Goal: Task Accomplishment & Management: Complete application form

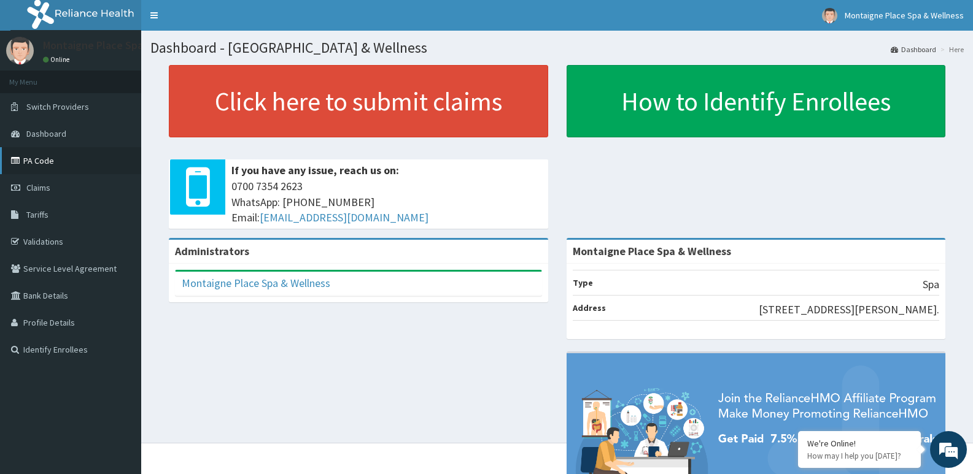
click at [33, 158] on link "PA Code" at bounding box center [70, 160] width 141 height 27
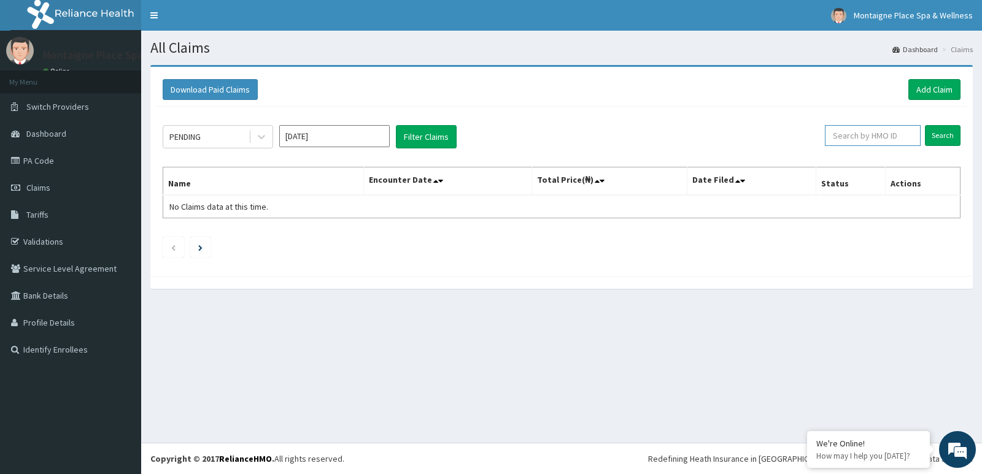
click at [854, 136] on input "text" at bounding box center [873, 135] width 96 height 21
paste input "AHZ/10002/A"
type input "AHZ/10002/A"
click at [946, 137] on input "Search" at bounding box center [943, 135] width 36 height 21
click at [926, 87] on link "Add Claim" at bounding box center [934, 89] width 52 height 21
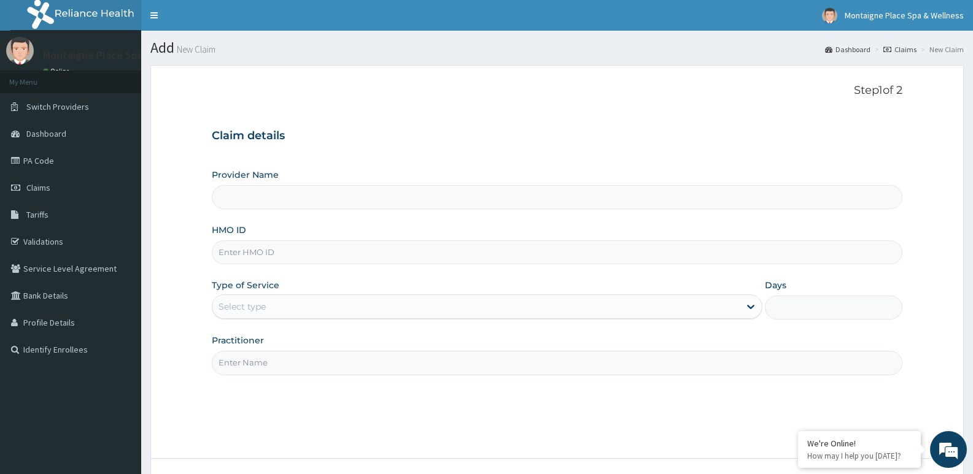
type input "Montaigne Place Spa & Wellness"
type input "1"
click at [248, 249] on input "HMO ID" at bounding box center [557, 253] width 690 height 24
paste input "AHZ/10002/A"
type input "AHZ/10002/A"
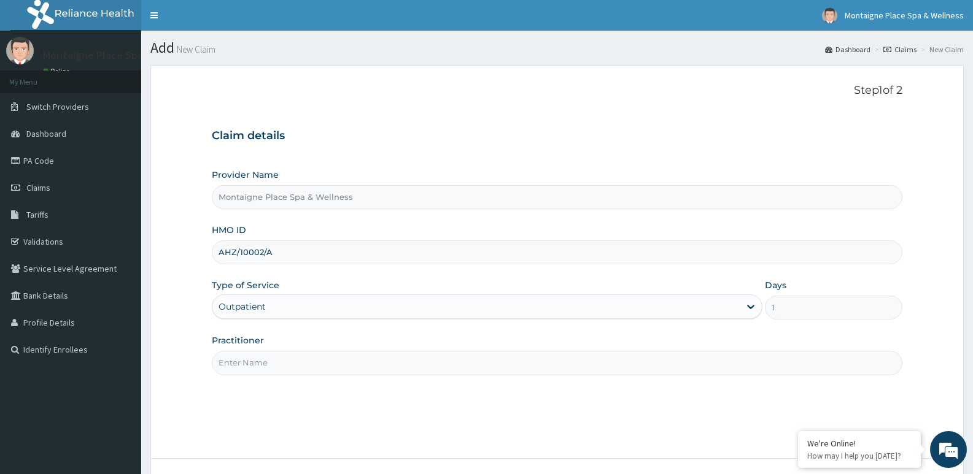
click at [274, 356] on input "Practitioner" at bounding box center [557, 363] width 690 height 24
click at [271, 363] on input "Practitioner" at bounding box center [557, 363] width 690 height 24
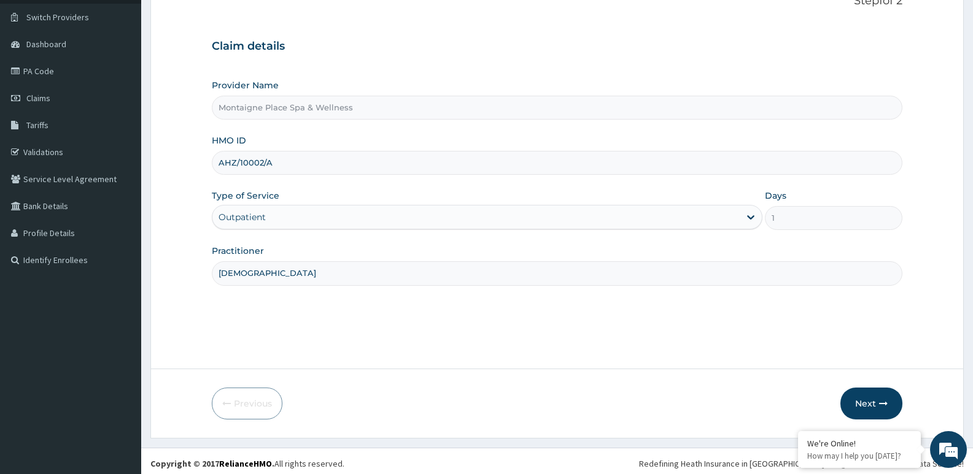
scroll to position [94, 0]
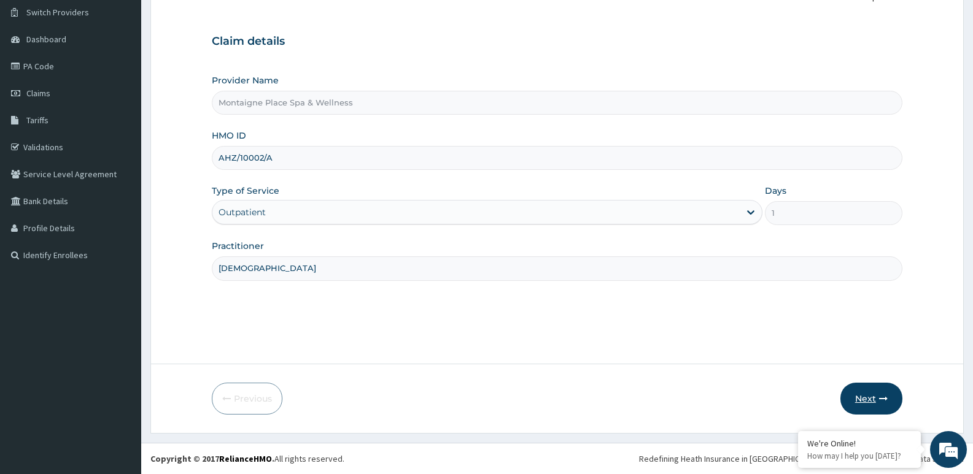
type input "christian"
click at [868, 396] on button "Next" at bounding box center [871, 399] width 62 height 32
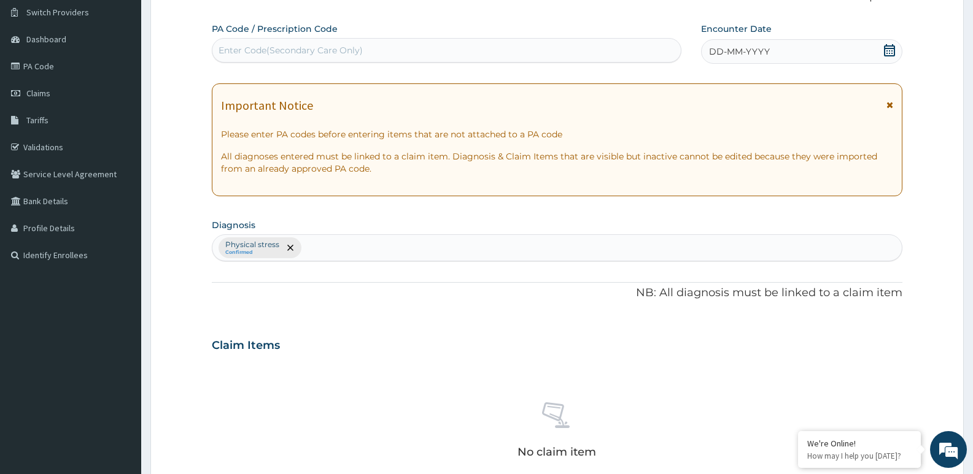
click at [653, 49] on div "Enter Code(Secondary Care Only)" at bounding box center [446, 50] width 468 height 20
click at [237, 47] on div "Enter Code(Secondary Care Only)" at bounding box center [290, 50] width 144 height 12
paste input "AHZ/10002/A"
type input "A"
click at [892, 47] on icon at bounding box center [889, 50] width 12 height 12
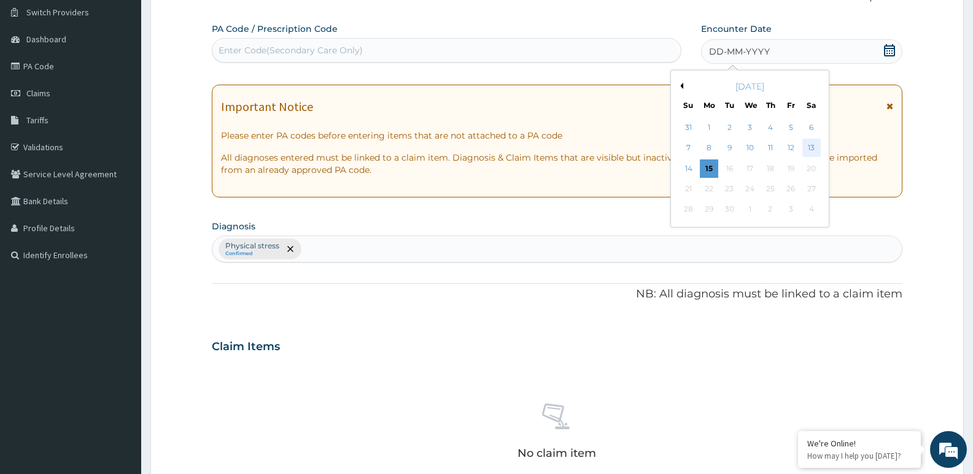
click at [813, 148] on div "13" at bounding box center [811, 148] width 18 height 18
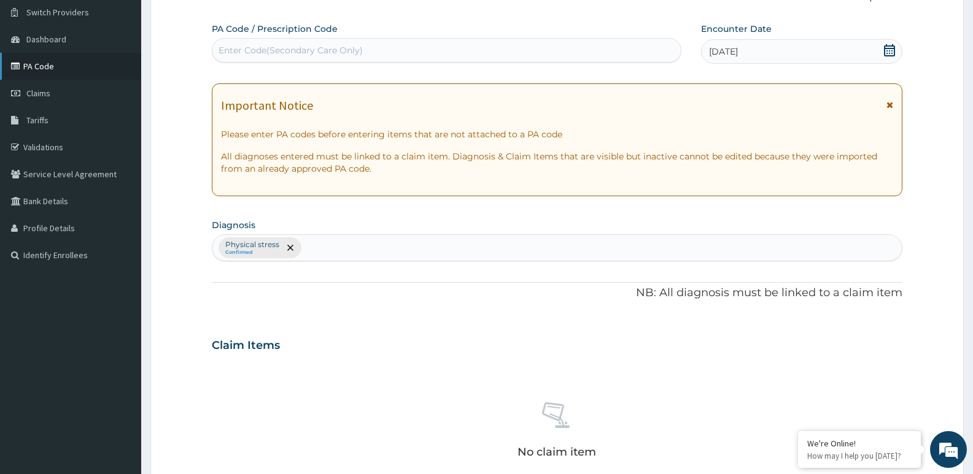
click at [45, 66] on link "PA Code" at bounding box center [70, 66] width 141 height 27
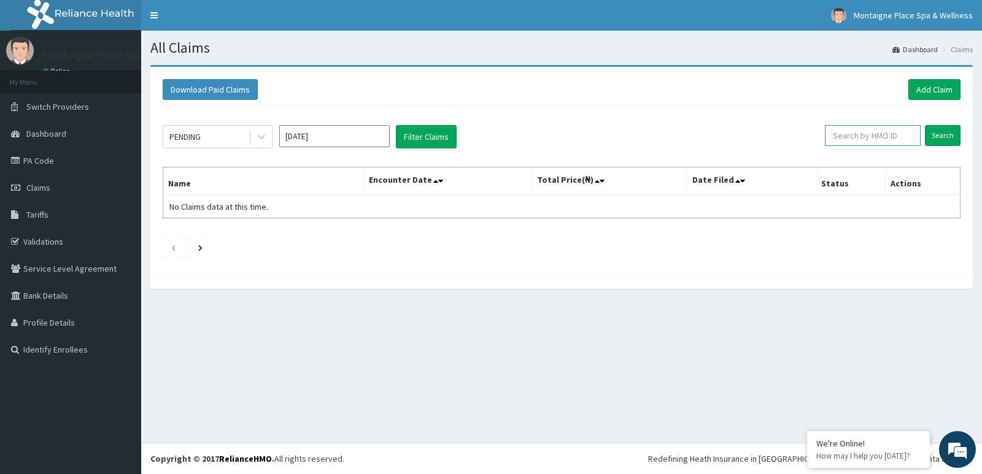
click at [839, 139] on input "text" at bounding box center [873, 135] width 96 height 21
paste input "PA/CCC1F2"
type input "PA/CCC1F2"
click at [946, 135] on input "Search" at bounding box center [943, 135] width 36 height 21
click at [929, 92] on link "Add Claim" at bounding box center [934, 89] width 52 height 21
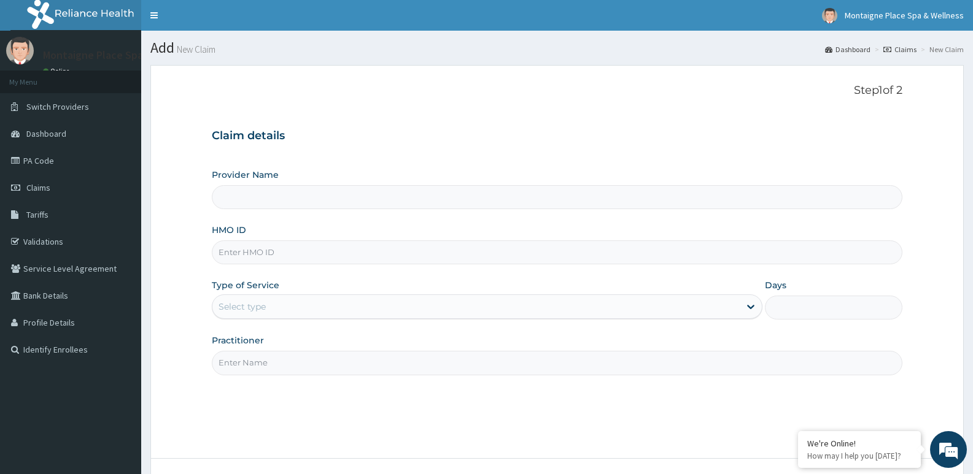
type input "Montaigne Place Spa & Wellness"
type input "1"
click at [241, 249] on input "HMO ID" at bounding box center [557, 253] width 690 height 24
paste input "PA/CCC1F2"
type input "PA/CCC1F2"
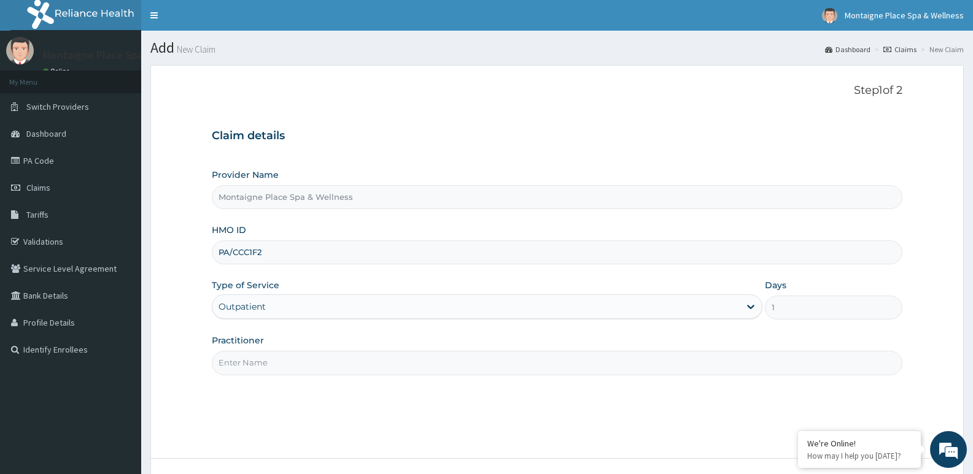
click at [279, 363] on input "Practitioner" at bounding box center [557, 363] width 690 height 24
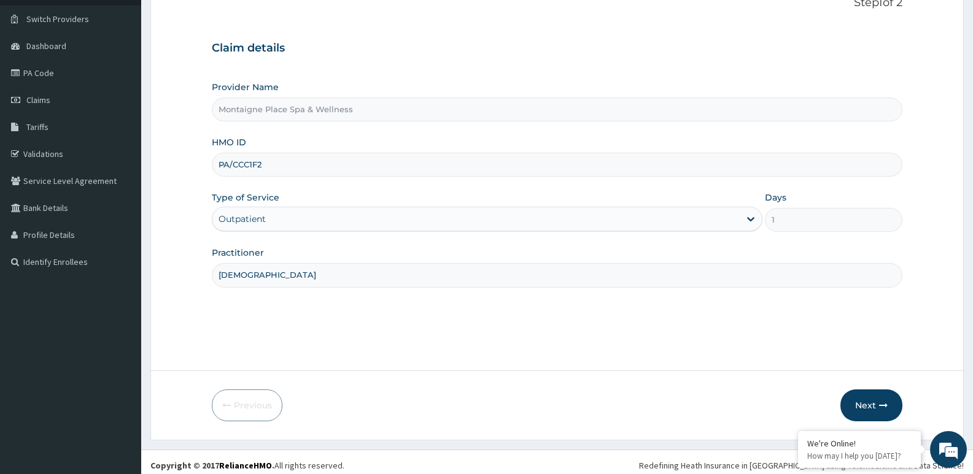
scroll to position [94, 0]
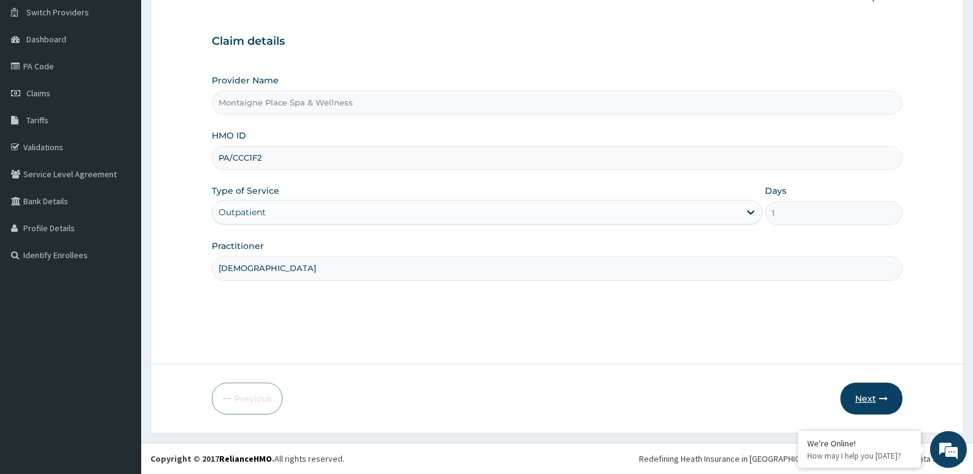
type input "christian"
click at [866, 397] on button "Next" at bounding box center [871, 399] width 62 height 32
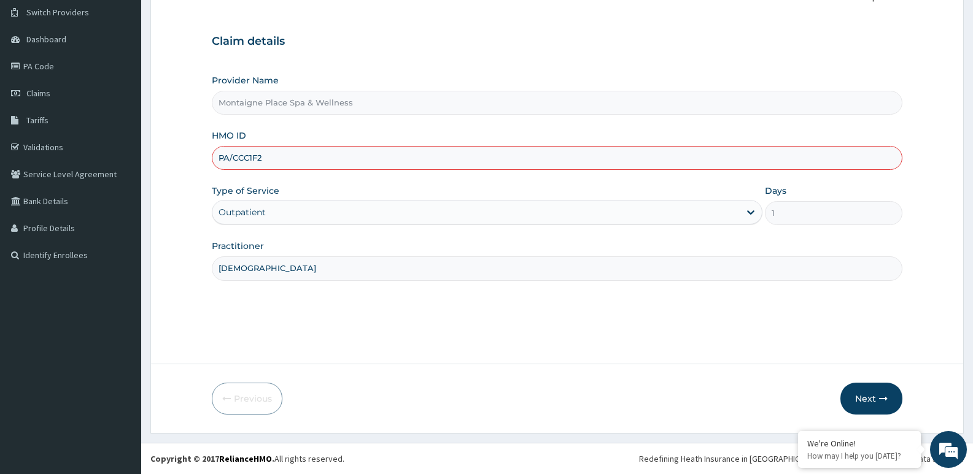
click at [277, 158] on input "PA/CCC1F2" at bounding box center [557, 158] width 690 height 24
type input "P"
click at [42, 60] on link "PA Code" at bounding box center [70, 66] width 141 height 27
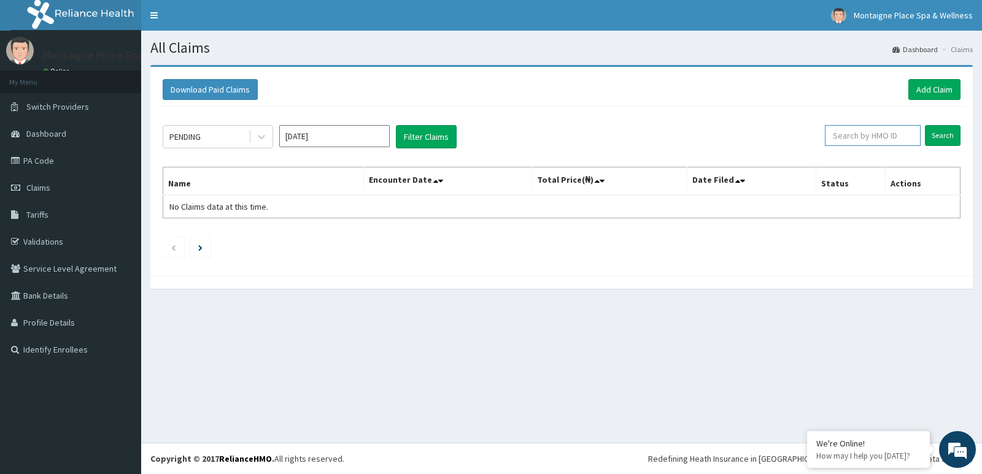
click at [863, 142] on input "text" at bounding box center [873, 135] width 96 height 21
click at [930, 85] on link "Add Claim" at bounding box center [934, 89] width 52 height 21
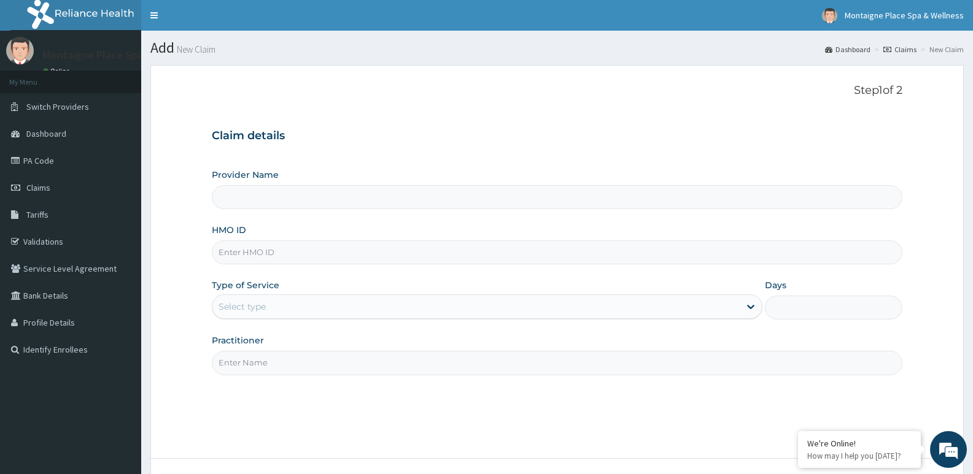
click at [233, 251] on input "HMO ID" at bounding box center [557, 253] width 690 height 24
type input "Montaigne Place Spa & Wellness"
type input "1"
paste input "AHZ/10002/A"
type input "AHZ/10002/A"
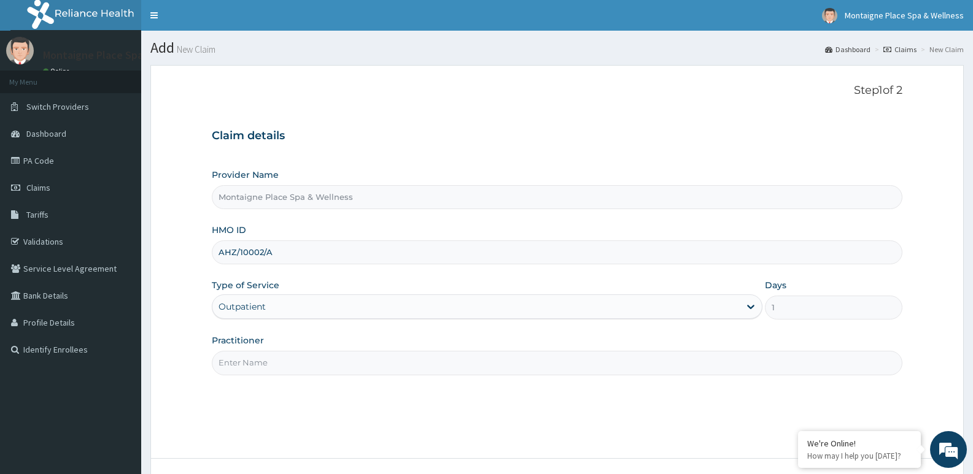
click at [250, 368] on input "Practitioner" at bounding box center [557, 363] width 690 height 24
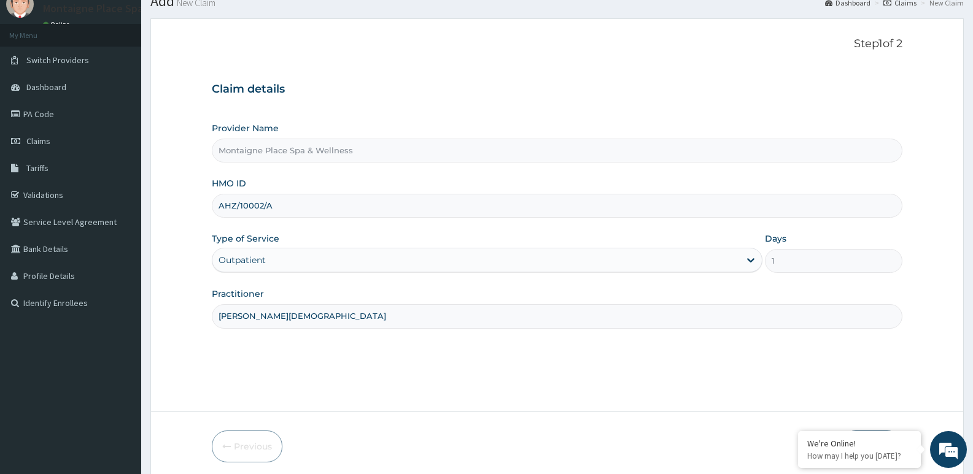
scroll to position [94, 0]
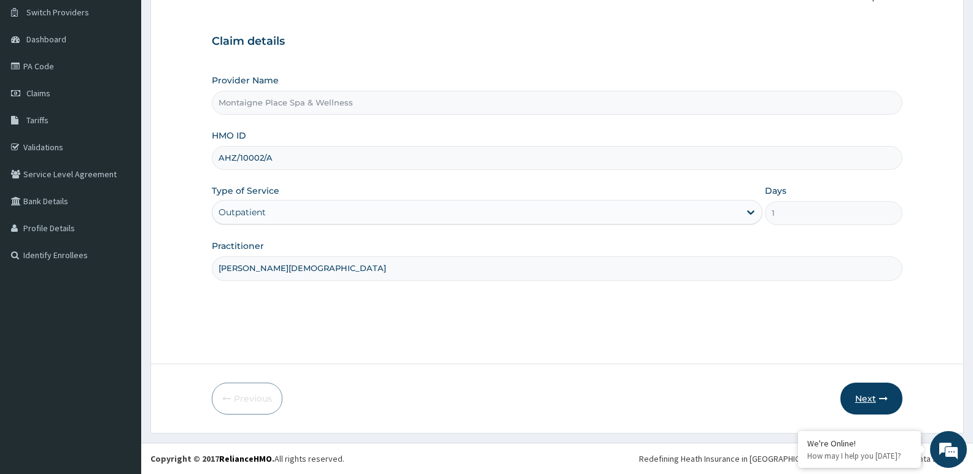
type input "[PERSON_NAME][DEMOGRAPHIC_DATA]"
click at [861, 399] on button "Next" at bounding box center [871, 399] width 62 height 32
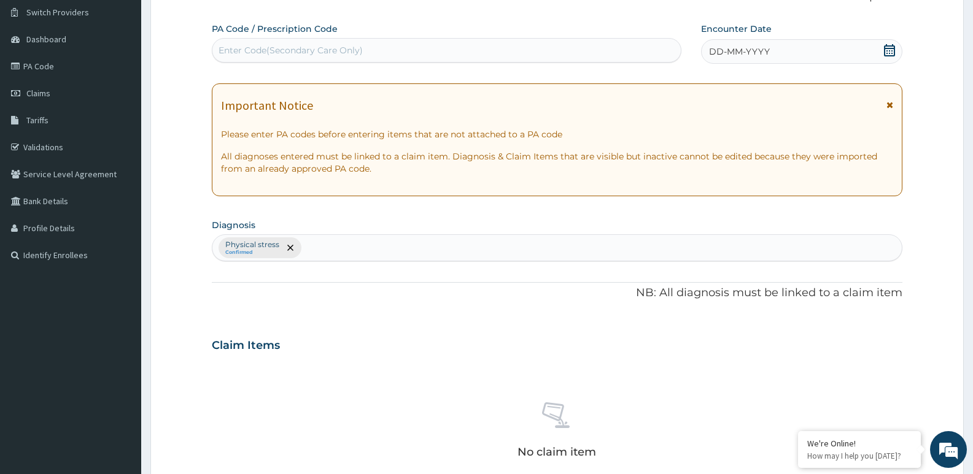
click at [885, 52] on icon at bounding box center [889, 50] width 12 height 12
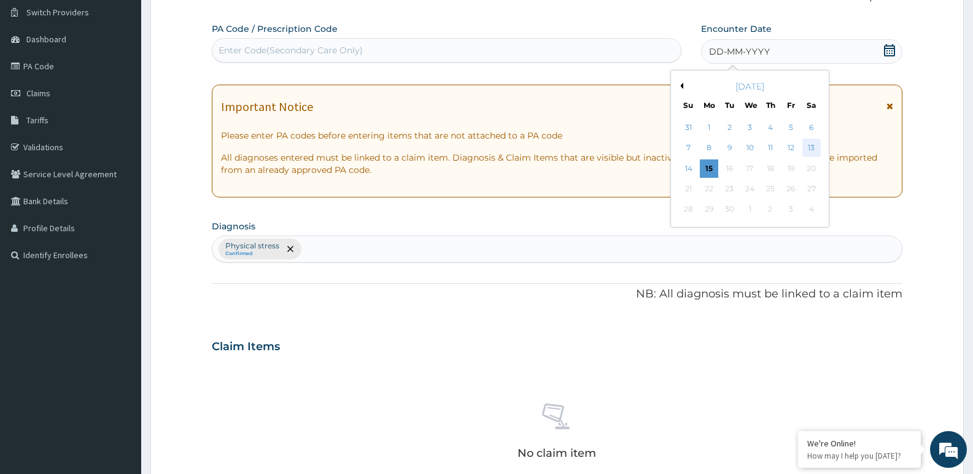
click at [810, 147] on div "13" at bounding box center [811, 148] width 18 height 18
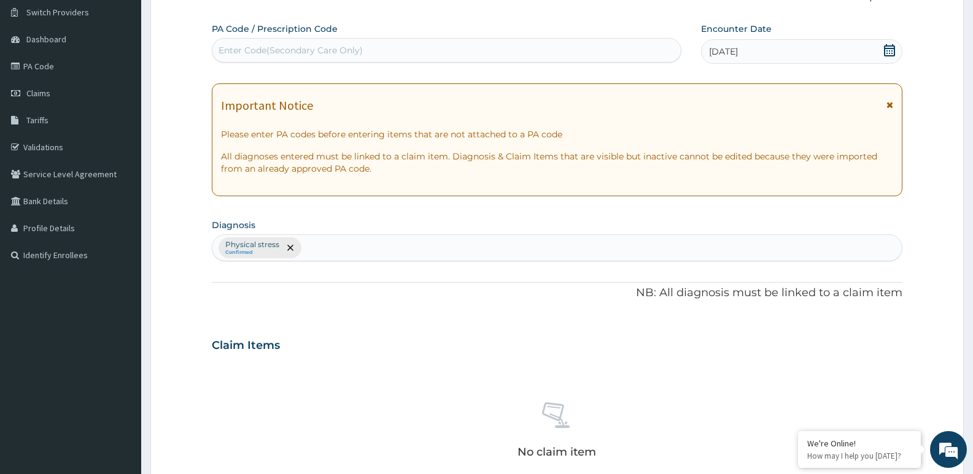
click at [582, 53] on div "Enter Code(Secondary Care Only)" at bounding box center [446, 50] width 468 height 20
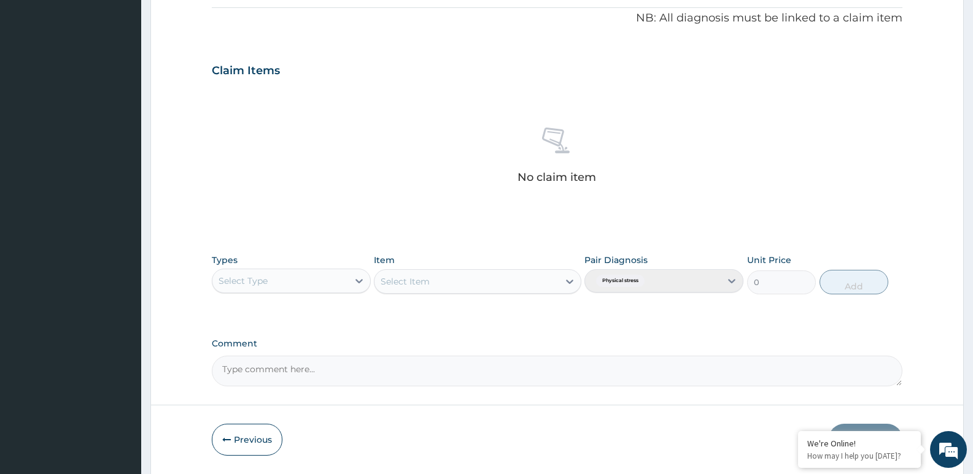
scroll to position [399, 0]
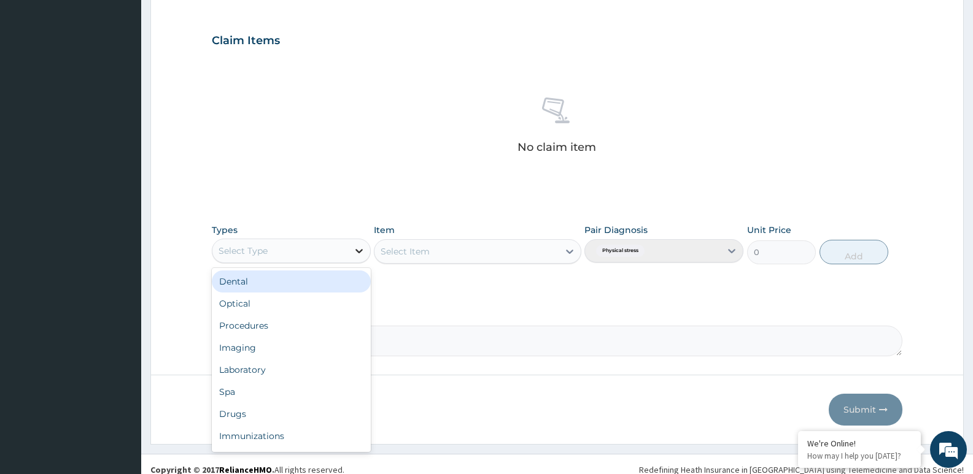
click at [361, 255] on icon at bounding box center [359, 251] width 12 height 12
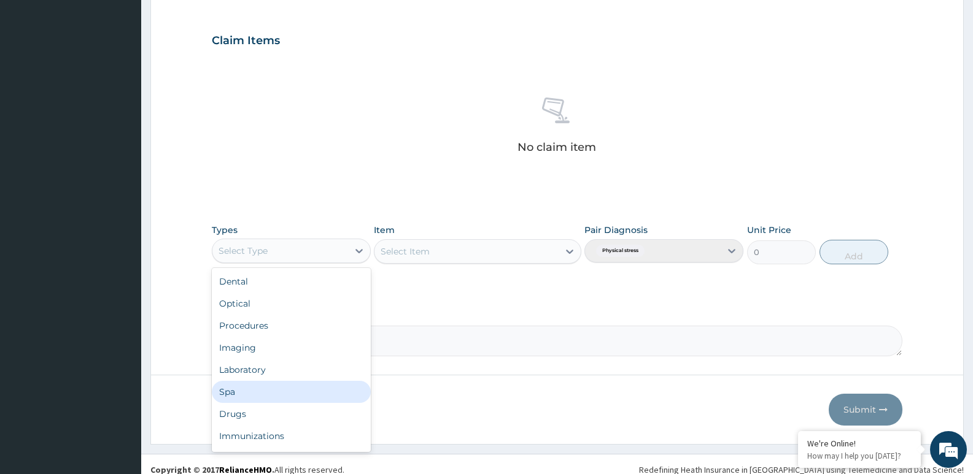
click at [268, 399] on div "Spa" at bounding box center [291, 392] width 159 height 22
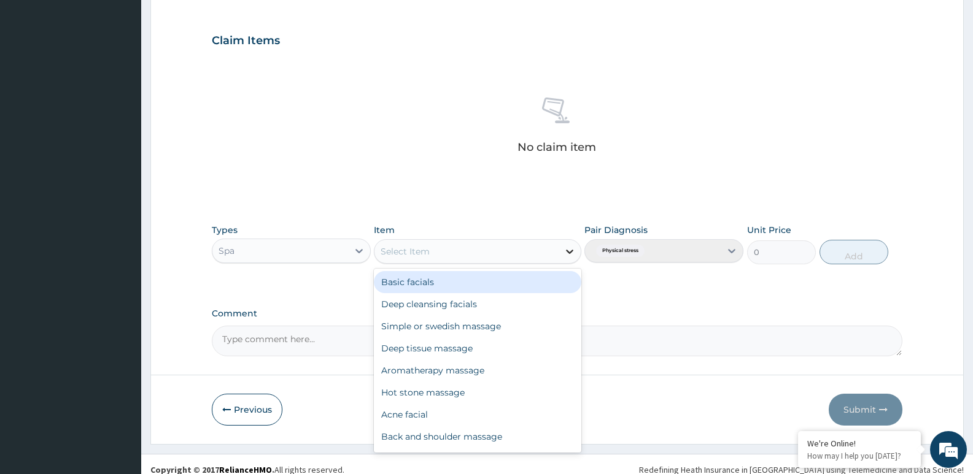
click at [568, 251] on icon at bounding box center [569, 251] width 12 height 12
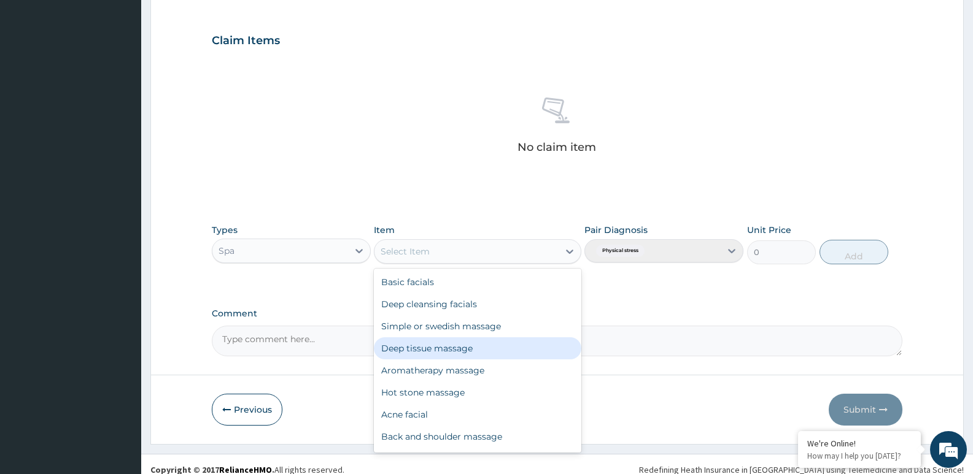
click at [541, 343] on div "Deep tissue massage" at bounding box center [477, 348] width 207 height 22
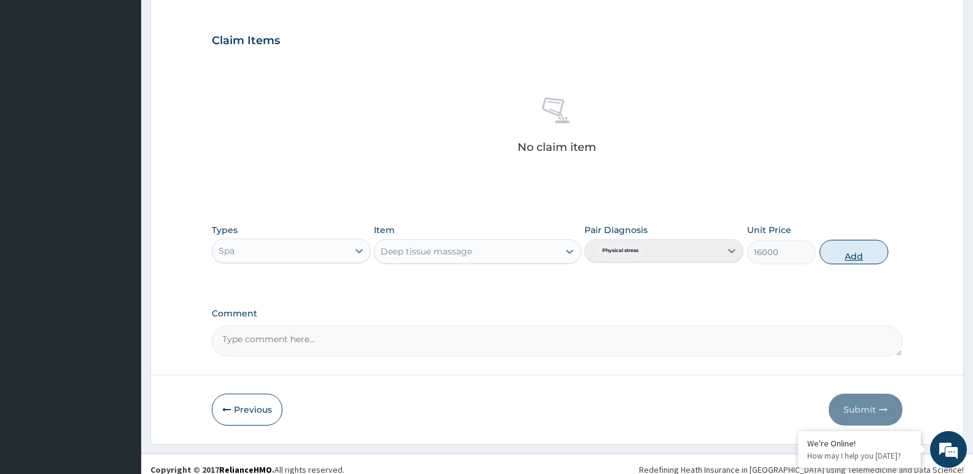
click at [852, 253] on button "Add" at bounding box center [853, 252] width 69 height 25
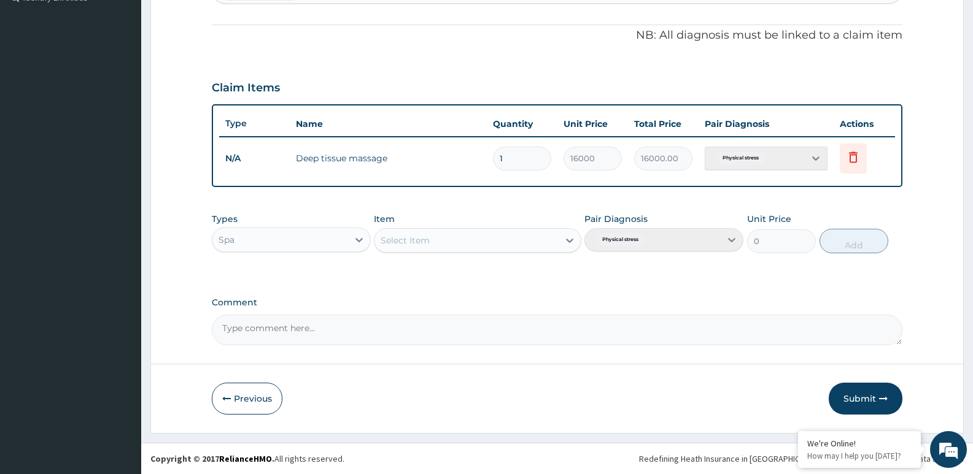
scroll to position [352, 0]
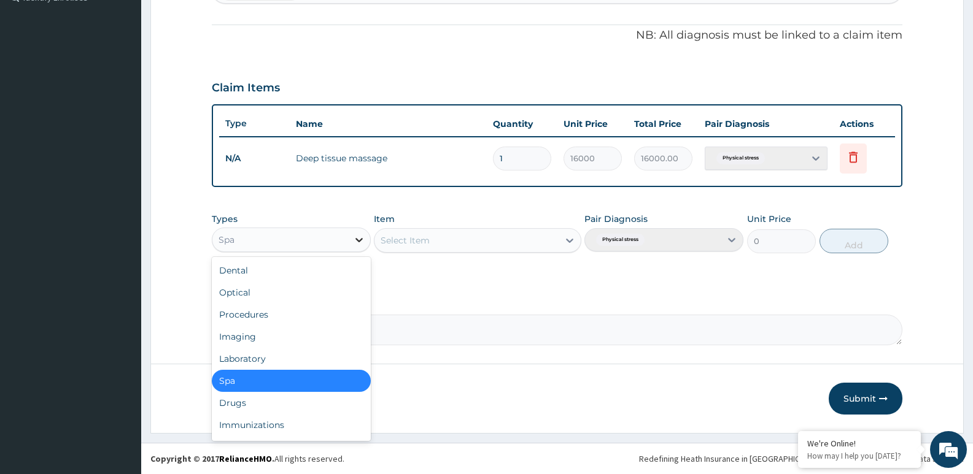
click at [360, 242] on icon at bounding box center [358, 240] width 7 height 4
click at [306, 376] on div "Spa" at bounding box center [291, 381] width 159 height 22
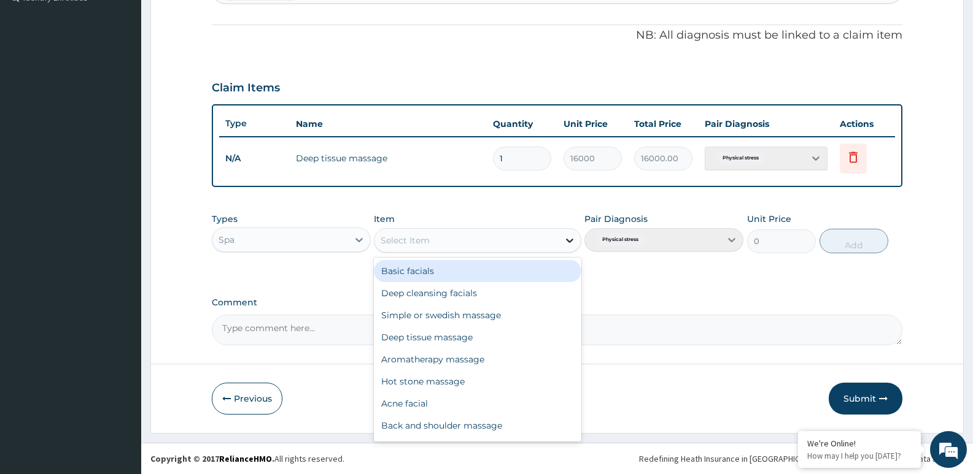
click at [569, 241] on icon at bounding box center [569, 240] width 12 height 12
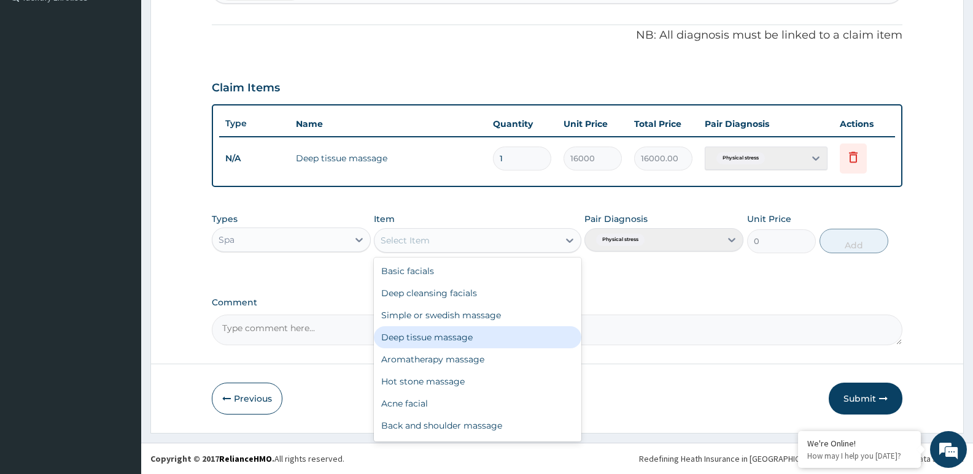
click at [499, 337] on div "Deep tissue massage" at bounding box center [477, 337] width 207 height 22
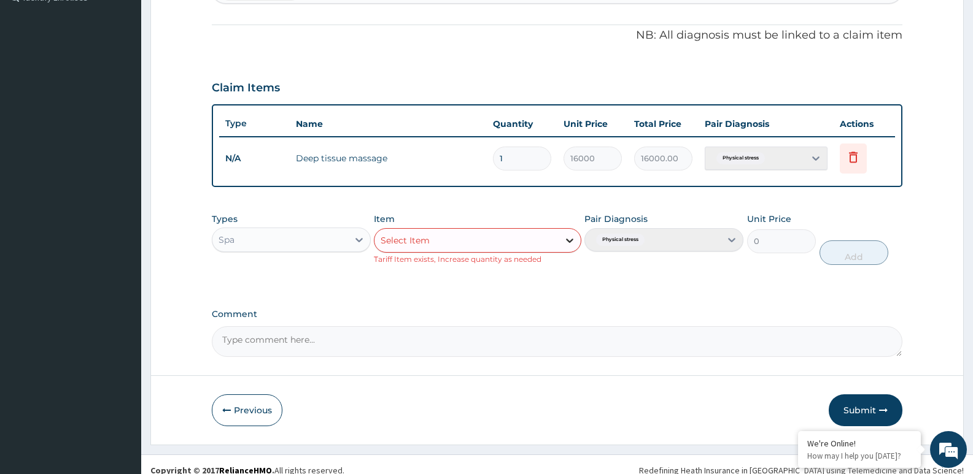
click at [569, 243] on icon at bounding box center [569, 240] width 12 height 12
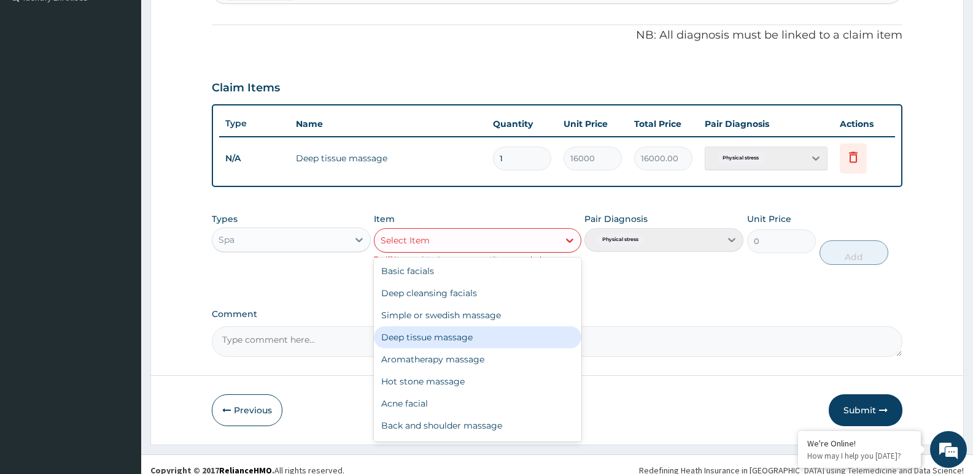
click at [500, 344] on div "Deep tissue massage" at bounding box center [477, 337] width 207 height 22
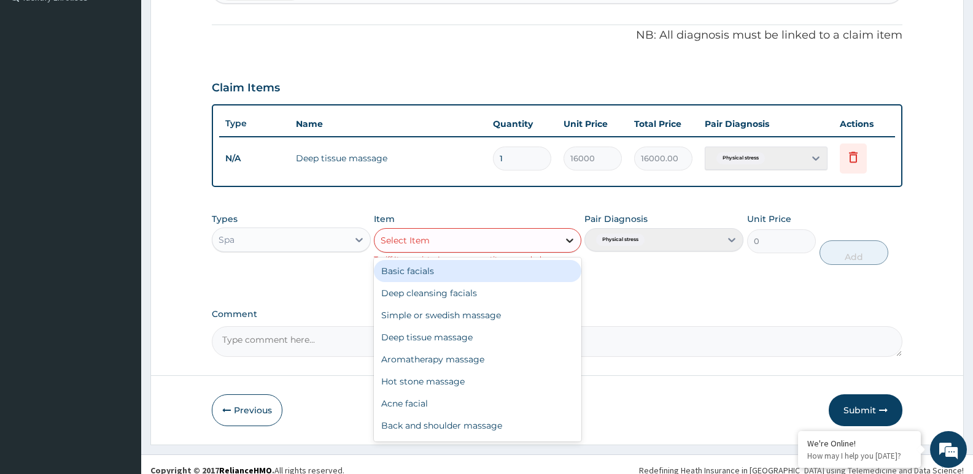
click at [576, 242] on div at bounding box center [569, 240] width 22 height 22
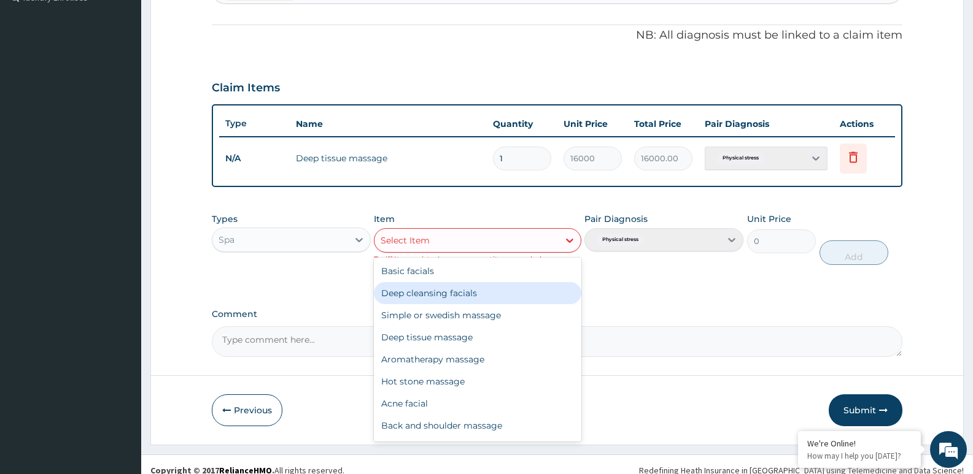
click at [514, 298] on div "Deep cleansing facials" at bounding box center [477, 293] width 207 height 22
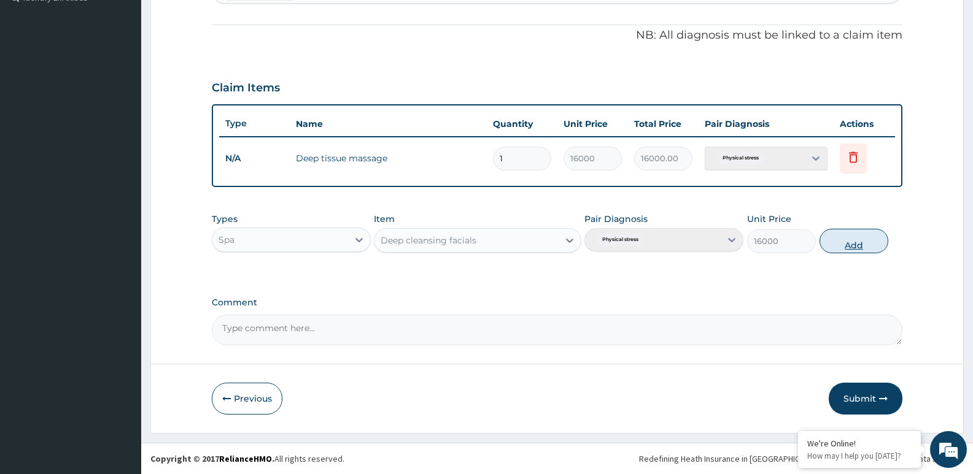
click at [865, 241] on button "Add" at bounding box center [853, 241] width 69 height 25
type input "0"
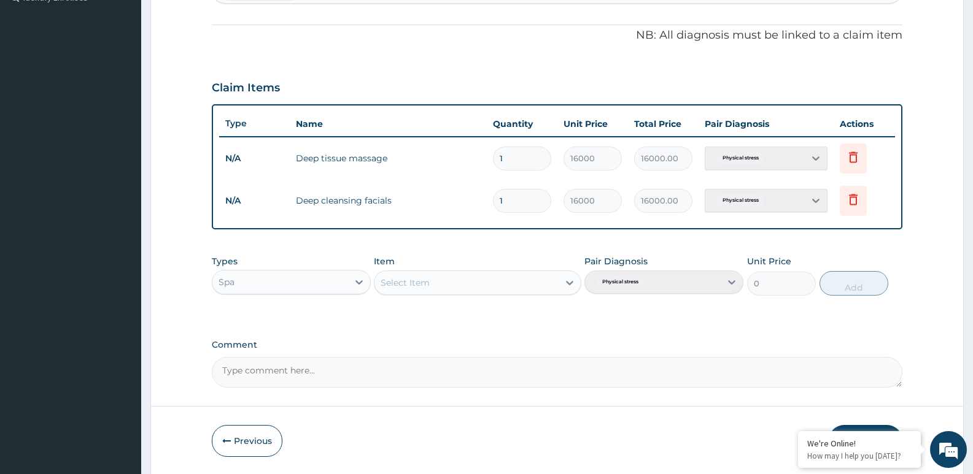
scroll to position [395, 0]
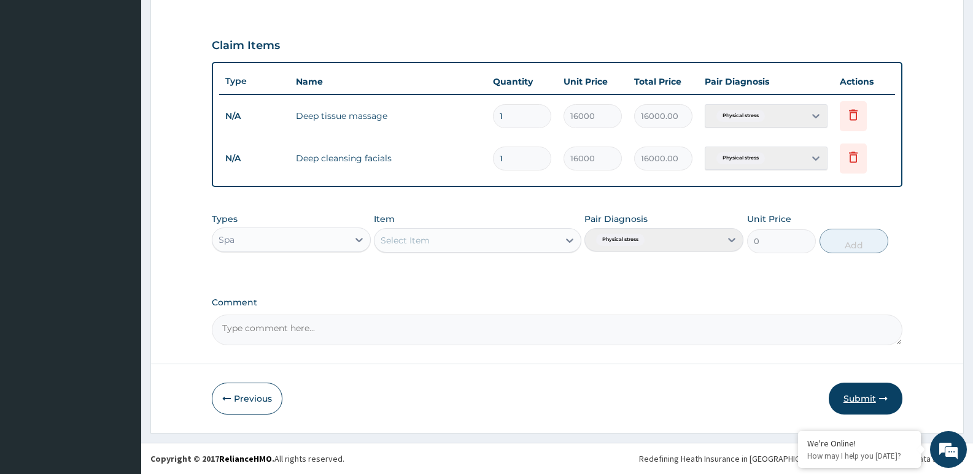
click at [861, 397] on button "Submit" at bounding box center [865, 399] width 74 height 32
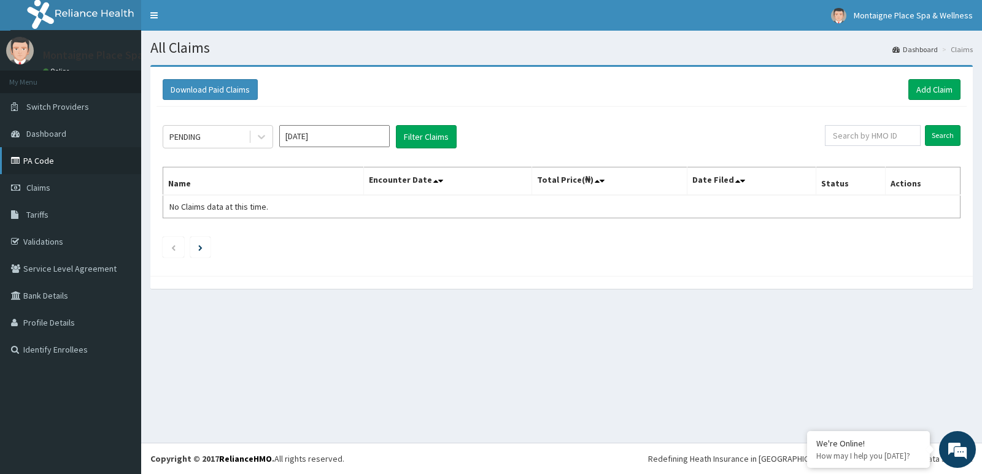
click at [40, 161] on link "PA Code" at bounding box center [70, 160] width 141 height 27
